Goal: Task Accomplishment & Management: Manage account settings

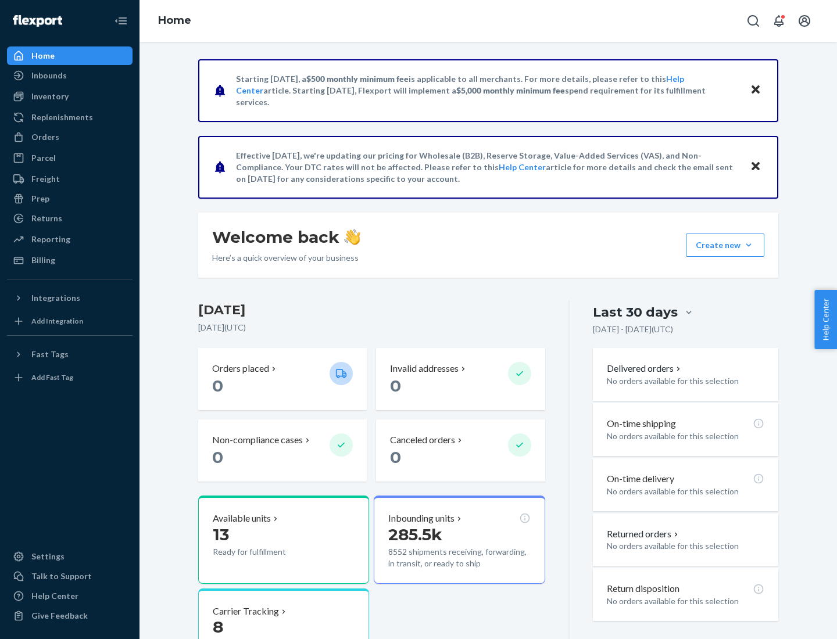
click at [748, 245] on button "Create new Create new inbound Create new order Create new product" at bounding box center [725, 245] width 78 height 23
click at [70, 76] on div "Inbounds" at bounding box center [69, 75] width 123 height 16
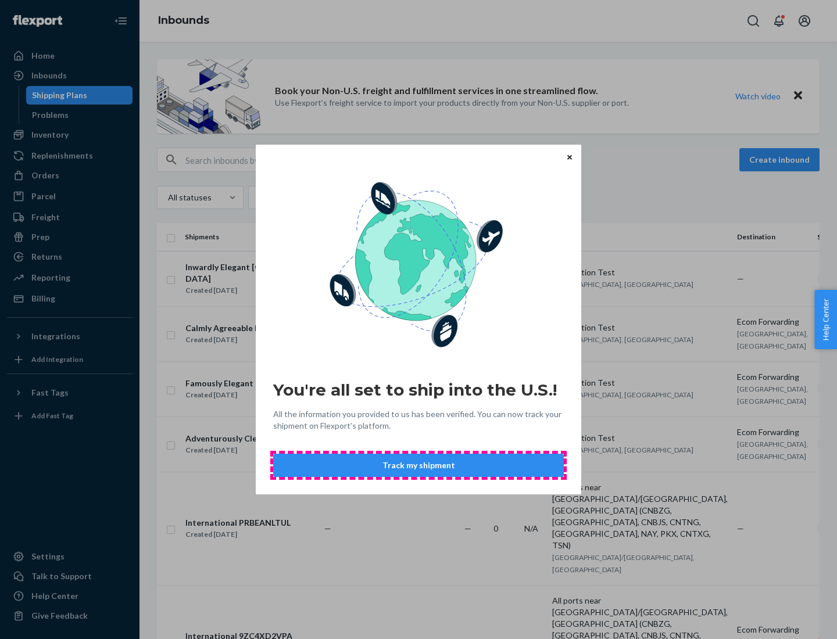
click at [418, 465] on button "Track my shipment" at bounding box center [418, 465] width 291 height 23
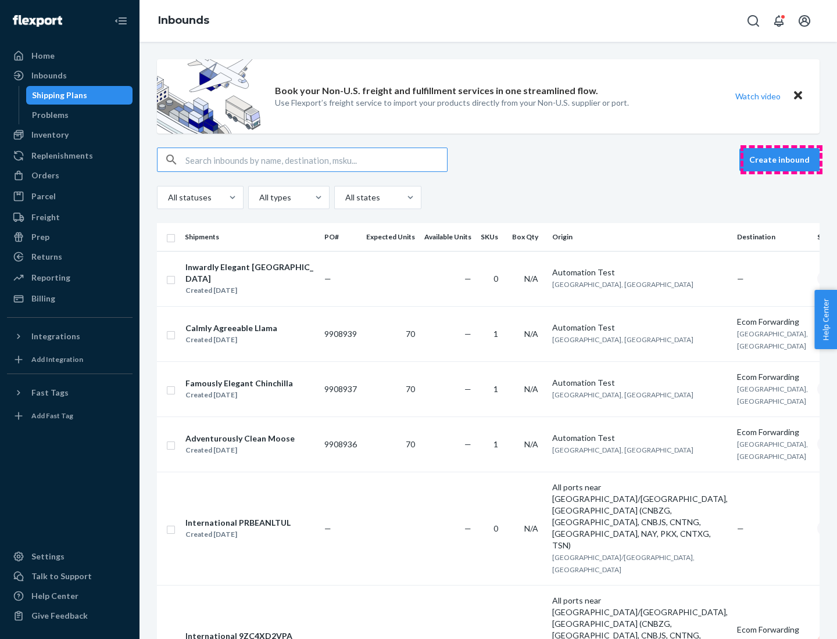
click at [781, 160] on button "Create inbound" at bounding box center [779, 159] width 80 height 23
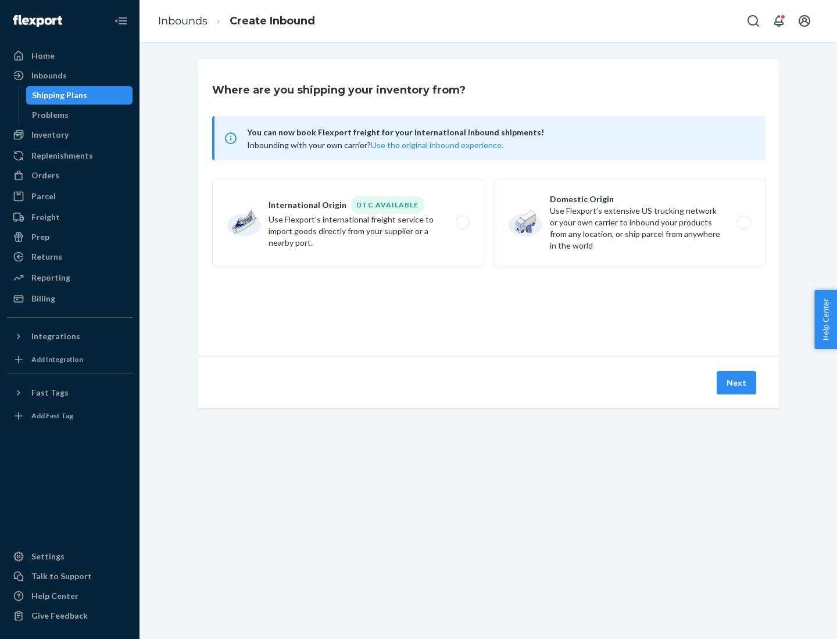
click at [348, 223] on label "International Origin DTC Available Use Flexport's international freight service…" at bounding box center [348, 222] width 272 height 87
click at [462, 223] on input "International Origin DTC Available Use Flexport's international freight service…" at bounding box center [466, 223] width 8 height 8
radio input "true"
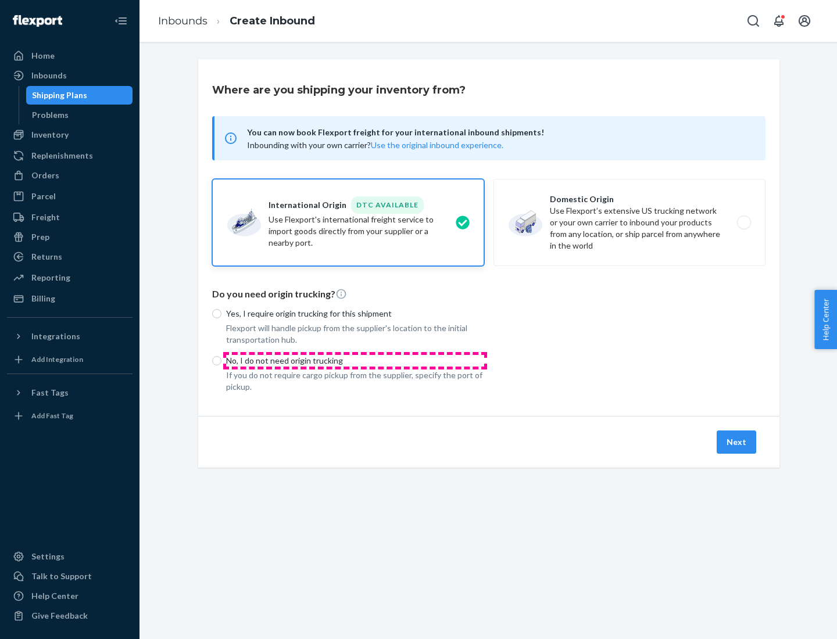
click at [355, 360] on p "No, I do not need origin trucking" at bounding box center [355, 361] width 258 height 12
click at [221, 360] on input "No, I do not need origin trucking" at bounding box center [216, 360] width 9 height 9
radio input "true"
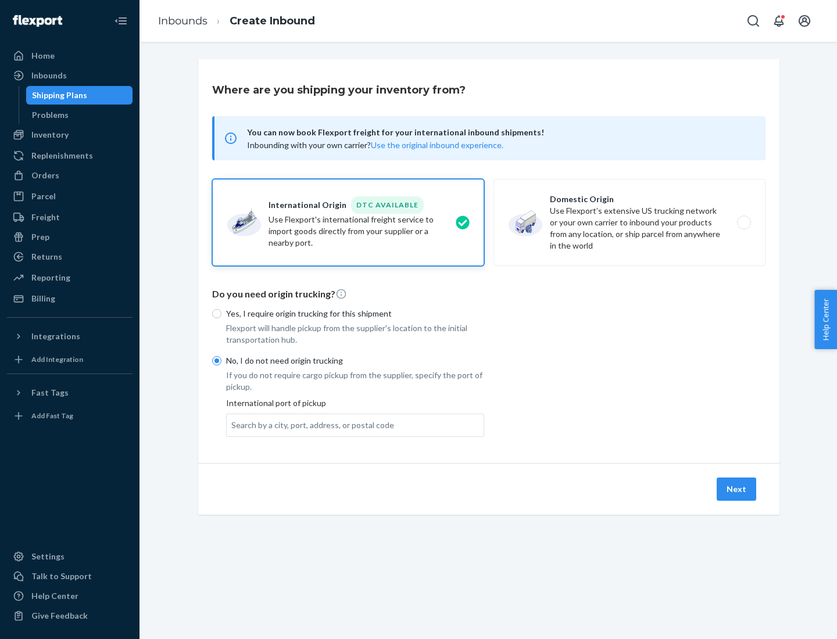
click at [310, 425] on div "Search by a city, port, address, or postal code" at bounding box center [312, 426] width 163 height 12
click at [232, 425] on input "Search by a city, port, address, or postal code" at bounding box center [231, 426] width 1 height 12
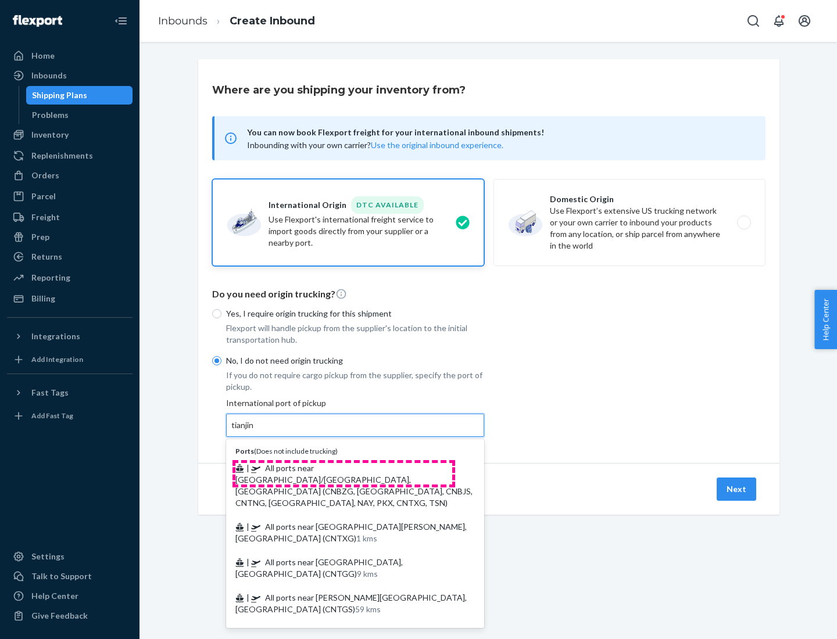
click at [343, 468] on span "| All ports near [GEOGRAPHIC_DATA]/[GEOGRAPHIC_DATA], [GEOGRAPHIC_DATA] (CNBZG,…" at bounding box center [353, 485] width 237 height 45
click at [255, 431] on input "tianjin" at bounding box center [243, 426] width 24 height 12
type input "All ports near [GEOGRAPHIC_DATA]/[GEOGRAPHIC_DATA], [GEOGRAPHIC_DATA] (CNBZG, […"
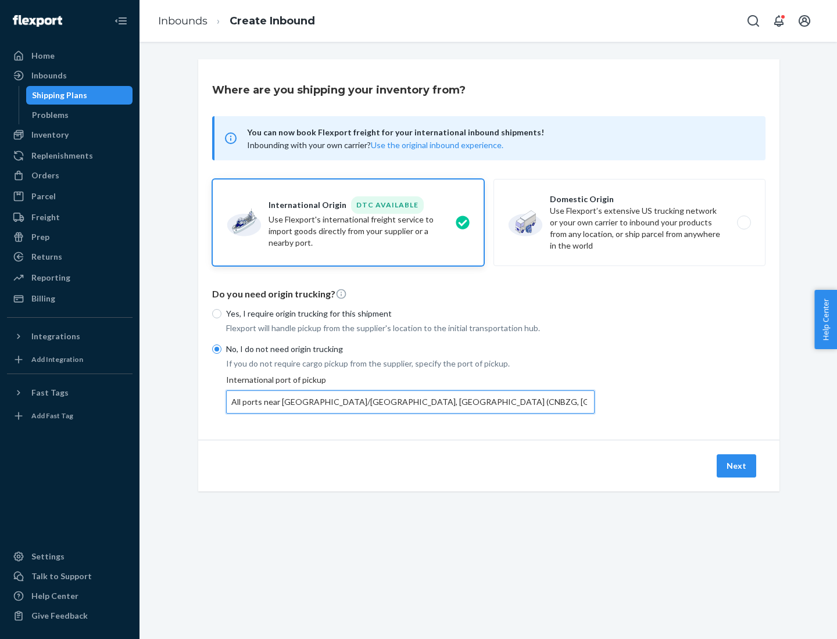
click at [737, 465] on button "Next" at bounding box center [737, 465] width 40 height 23
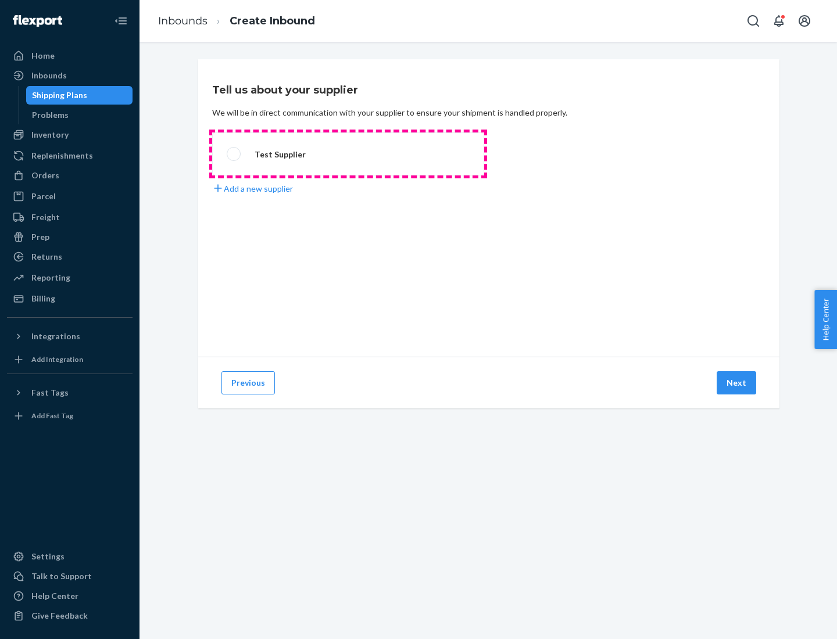
click at [348, 154] on label "Test Supplier" at bounding box center [348, 153] width 272 height 43
click at [234, 154] on input "Test Supplier" at bounding box center [231, 155] width 8 height 8
radio input "true"
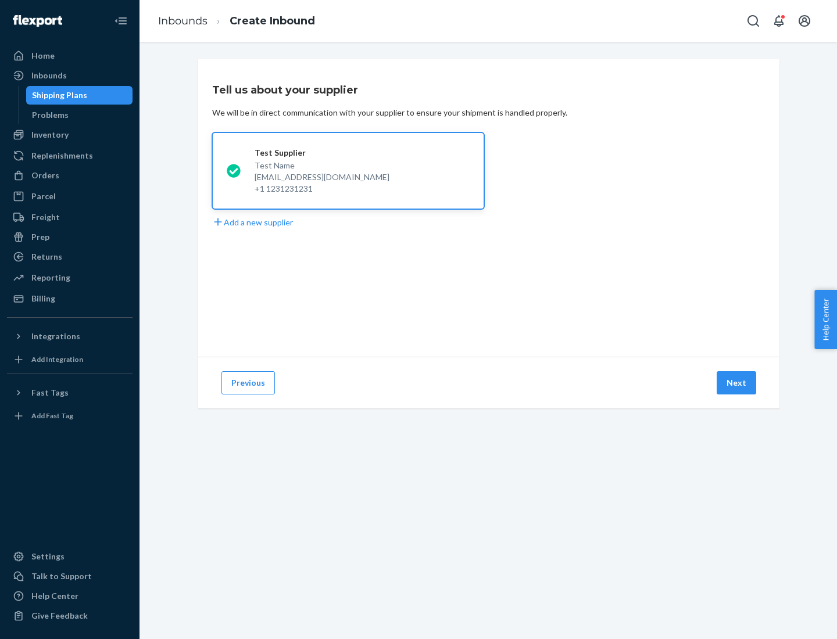
click at [737, 383] on button "Next" at bounding box center [737, 382] width 40 height 23
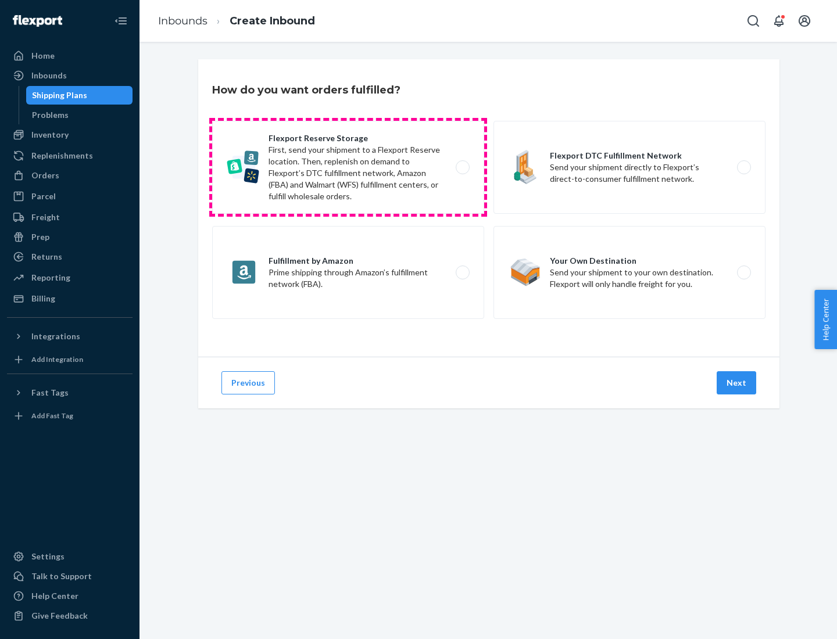
click at [348, 167] on label "Flexport Reserve Storage First, send your shipment to a Flexport Reserve locati…" at bounding box center [348, 167] width 272 height 93
click at [462, 167] on input "Flexport Reserve Storage First, send your shipment to a Flexport Reserve locati…" at bounding box center [466, 168] width 8 height 8
radio input "true"
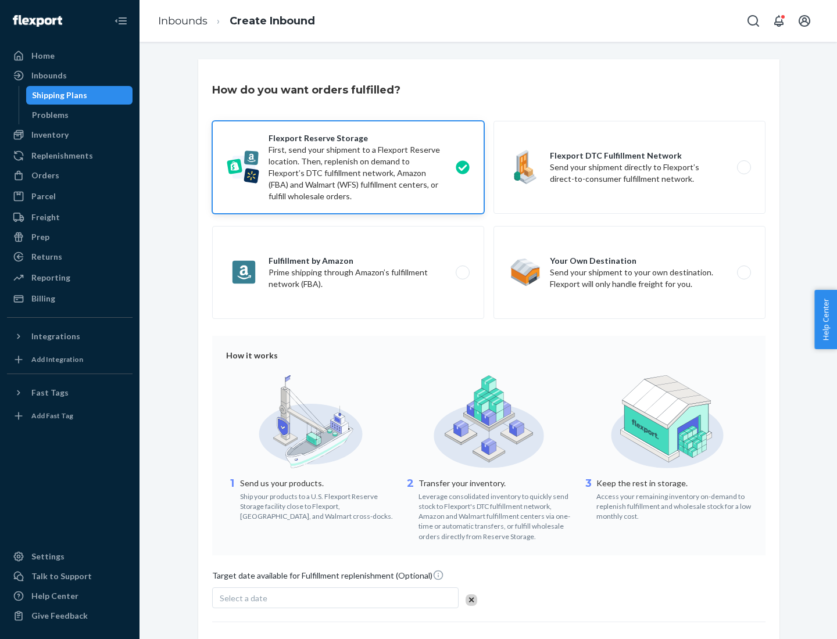
scroll to position [95, 0]
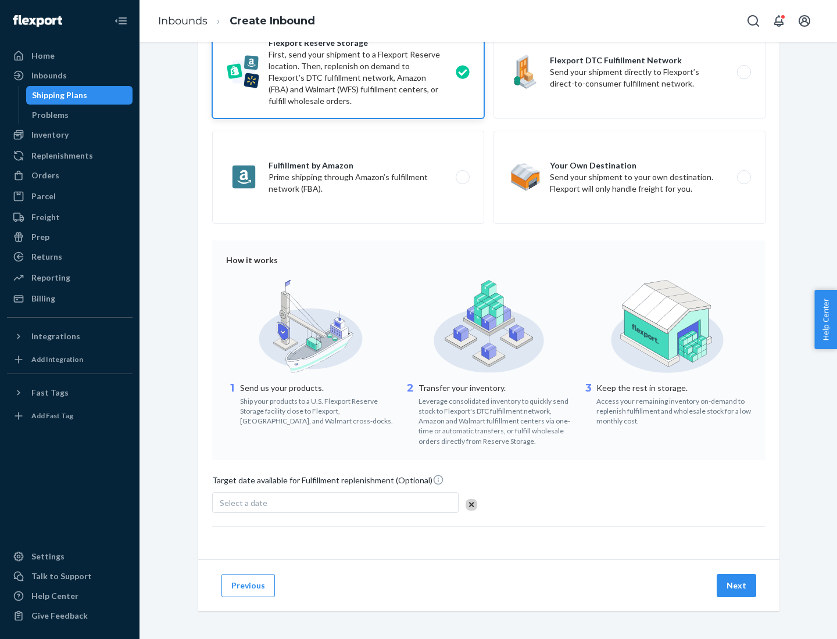
click at [737, 585] on button "Next" at bounding box center [737, 585] width 40 height 23
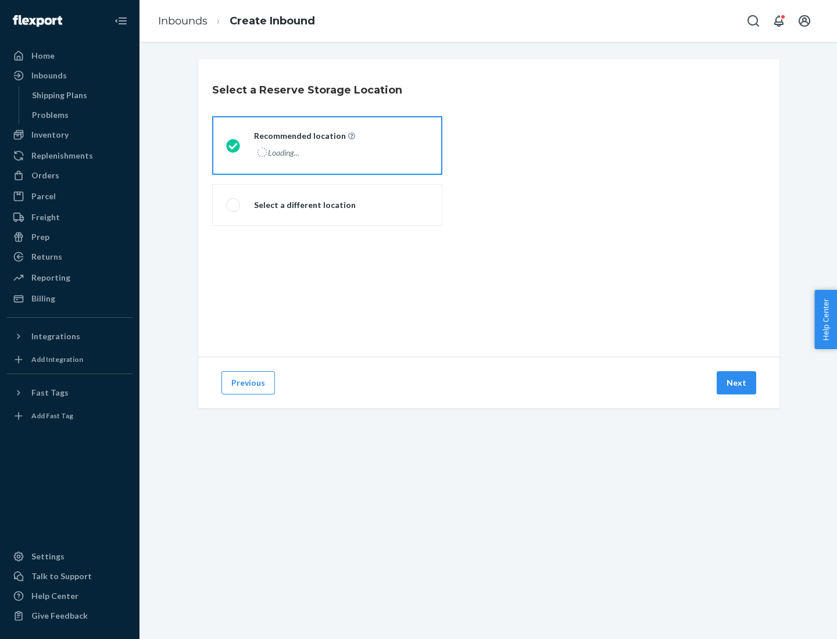
click at [327, 145] on div "Loading..." at bounding box center [303, 152] width 99 height 17
click at [234, 145] on input "Recommended location Loading..." at bounding box center [230, 146] width 8 height 8
click at [737, 383] on button "Next" at bounding box center [737, 382] width 40 height 23
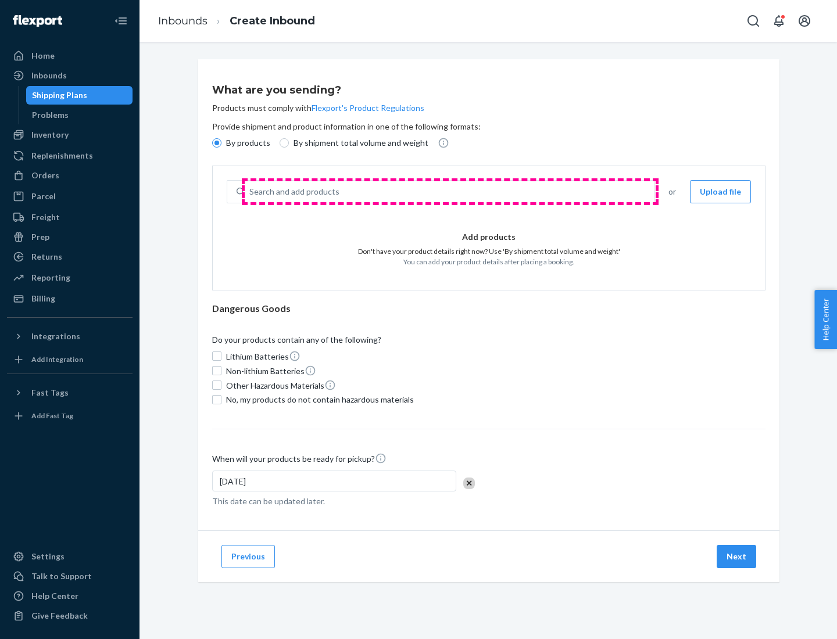
click at [450, 192] on div "Search and add products" at bounding box center [449, 191] width 409 height 21
click at [250, 192] on input "Search and add products" at bounding box center [249, 192] width 1 height 12
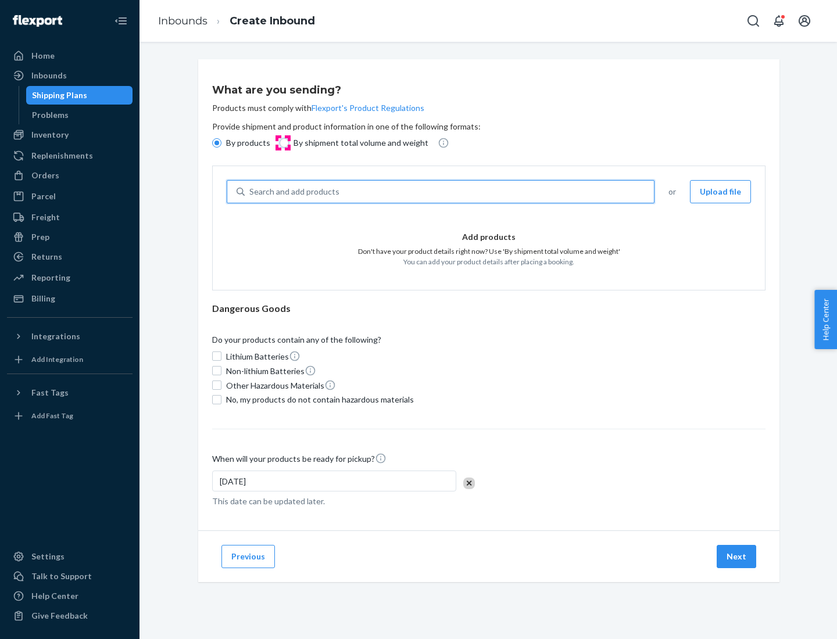
click at [282, 143] on input "By shipment total volume and weight" at bounding box center [284, 142] width 9 height 9
radio input "true"
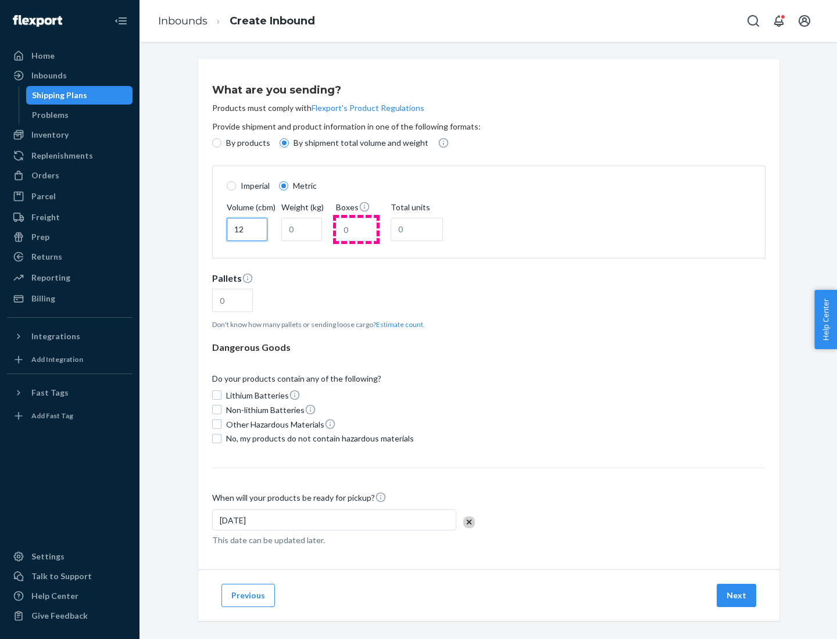
type input "12"
type input "22"
type input "222"
type input "121"
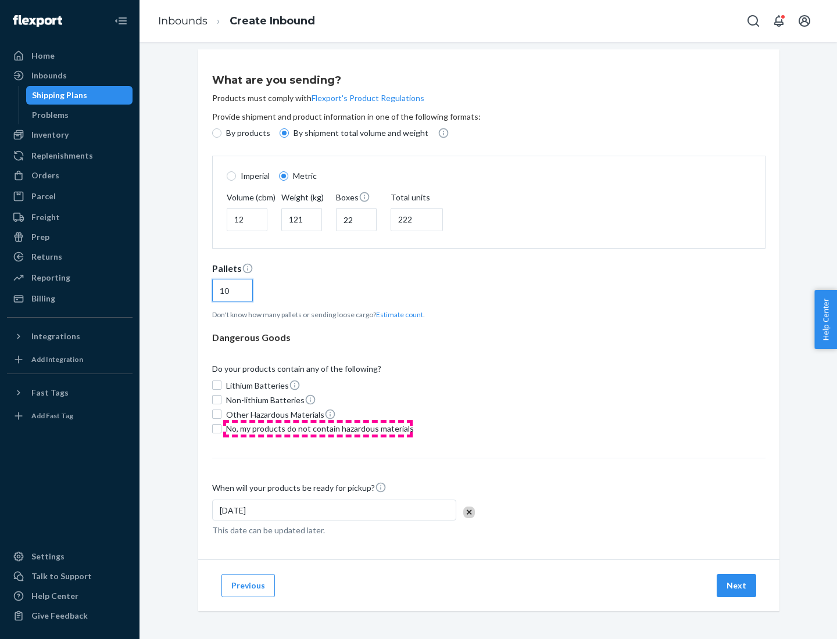
type input "10"
click at [318, 428] on span "No, my products do not contain hazardous materials" at bounding box center [320, 429] width 188 height 12
click at [221, 428] on input "No, my products do not contain hazardous materials" at bounding box center [216, 428] width 9 height 9
checkbox input "true"
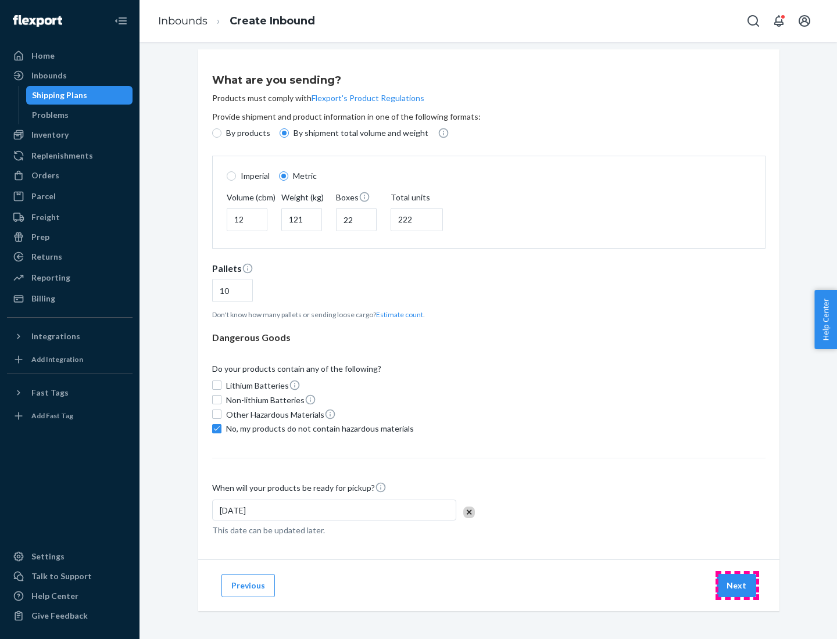
click at [737, 585] on button "Next" at bounding box center [737, 585] width 40 height 23
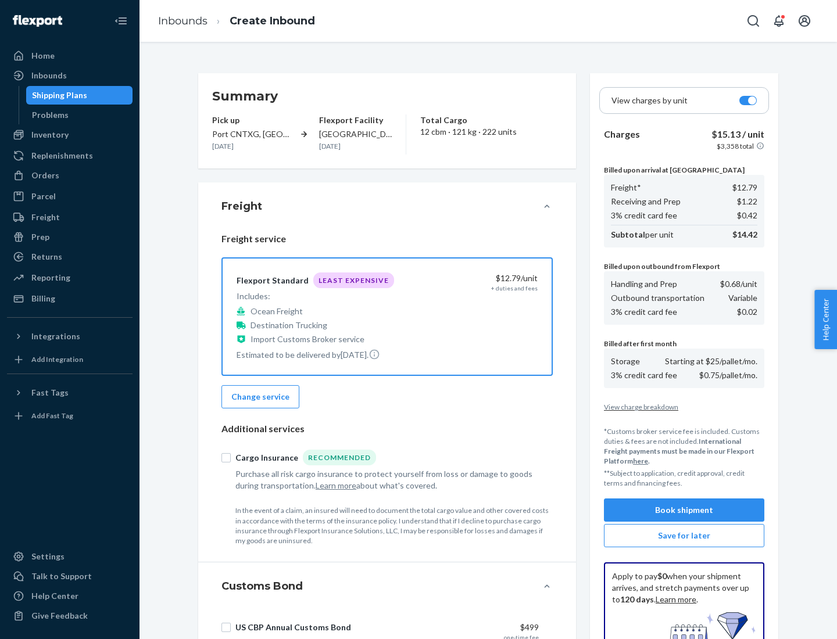
scroll to position [170, 0]
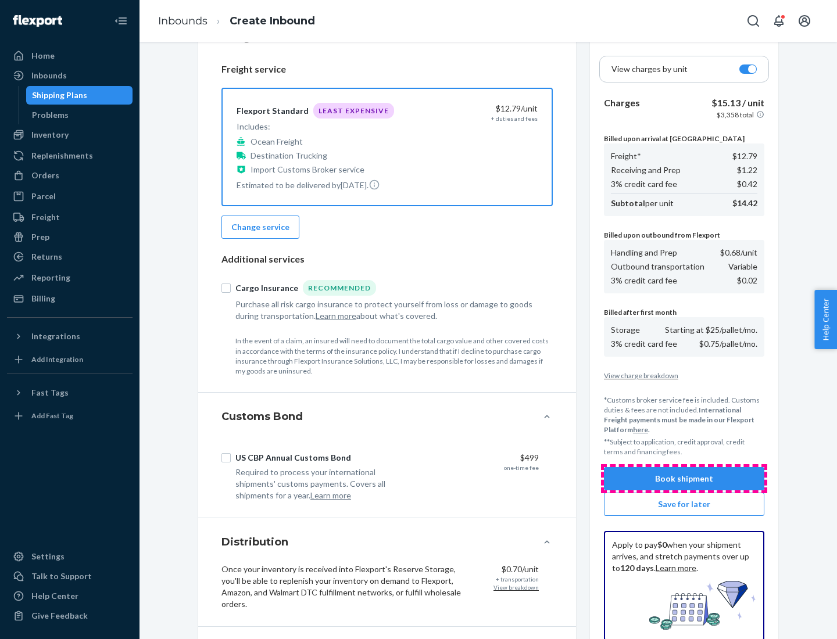
click at [684, 479] on button "Book shipment" at bounding box center [684, 478] width 160 height 23
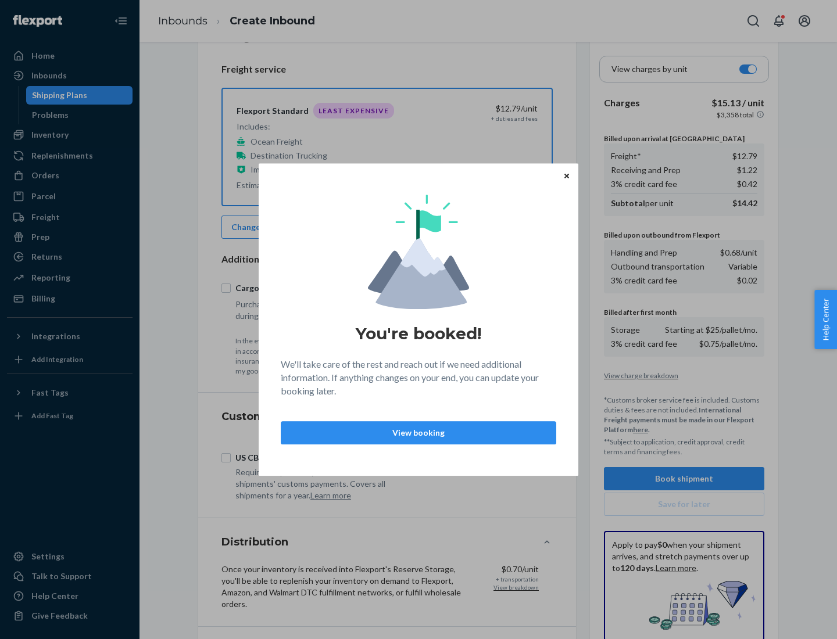
click at [418, 432] on p "View booking" at bounding box center [419, 433] width 256 height 12
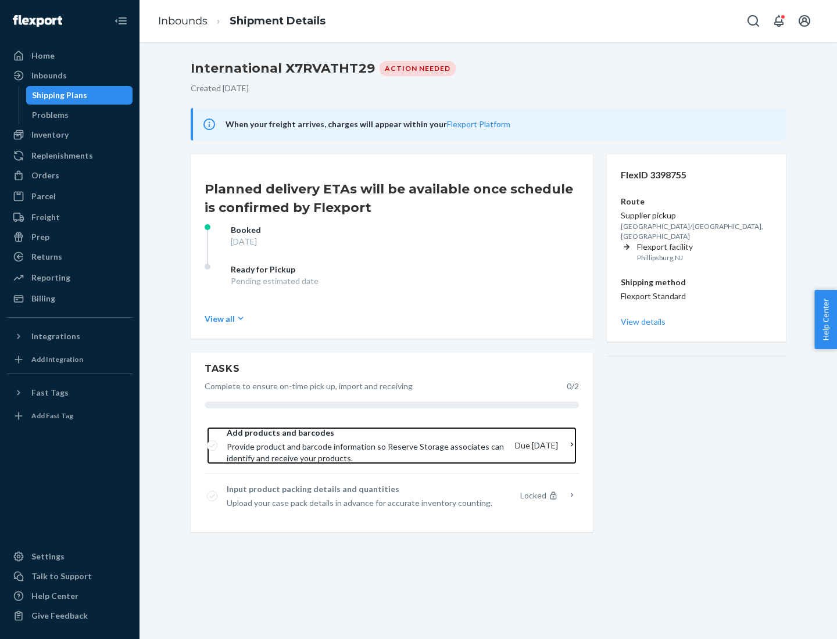
click at [367, 446] on span "Provide product and barcode information so Reserve Storage associates can ident…" at bounding box center [366, 452] width 279 height 23
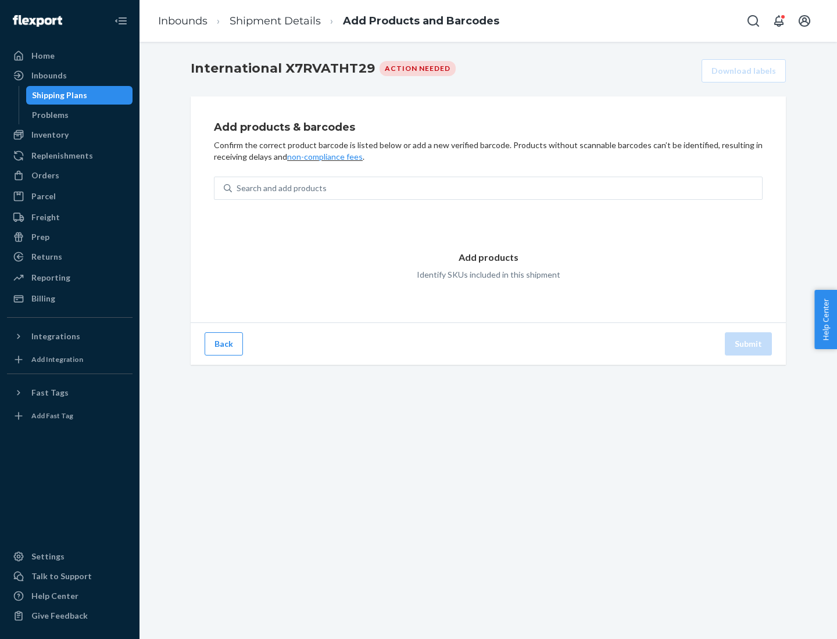
click at [497, 188] on div "Search and add products" at bounding box center [497, 188] width 530 height 21
click at [238, 188] on input "Search and add products" at bounding box center [237, 188] width 1 height 12
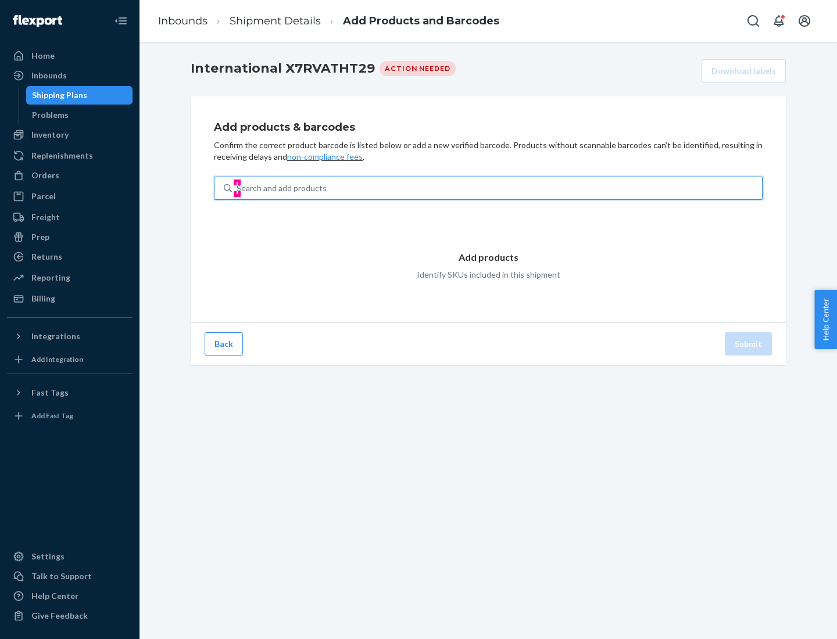
type input "test"
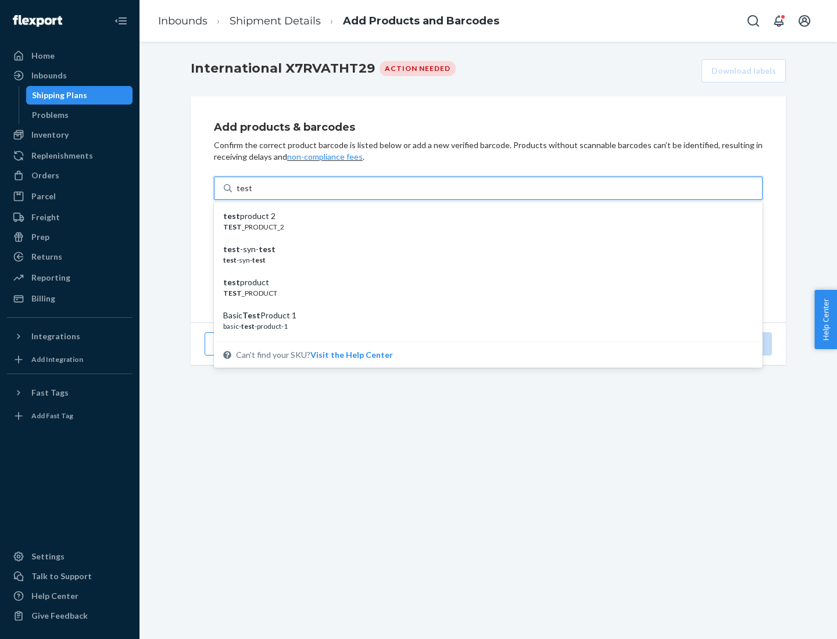
scroll to position [44, 0]
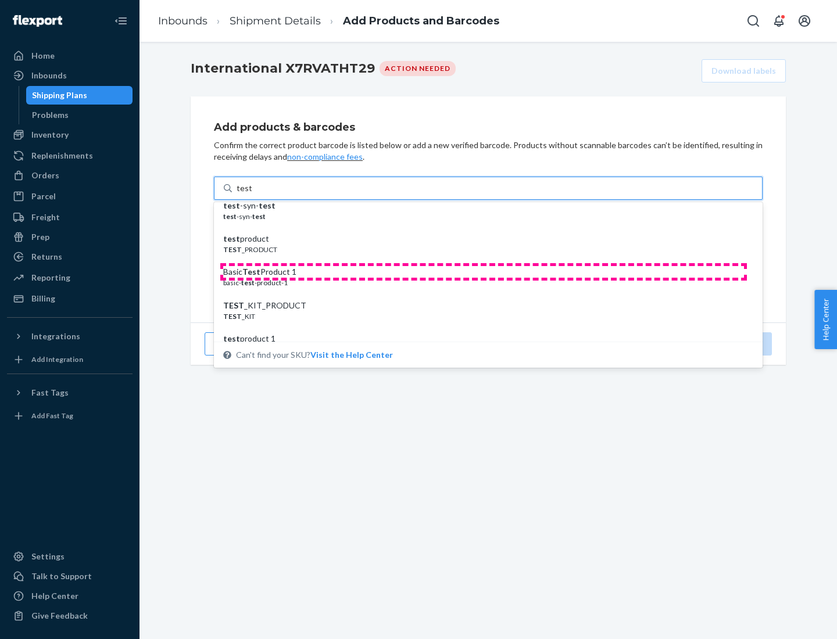
click at [483, 272] on div "Basic Test Product 1" at bounding box center [483, 272] width 521 height 12
click at [252, 194] on input "test" at bounding box center [244, 188] width 15 height 12
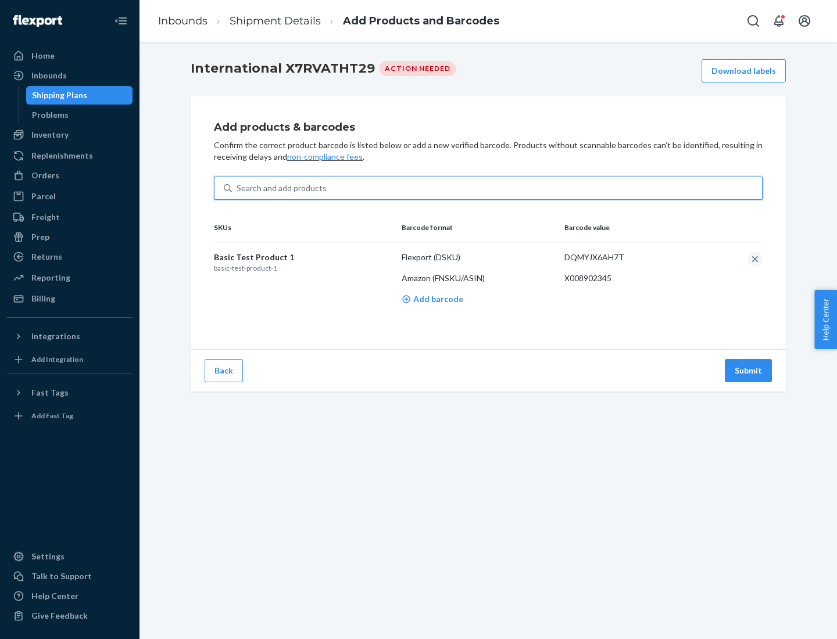
click at [748, 370] on button "Submit" at bounding box center [748, 370] width 47 height 23
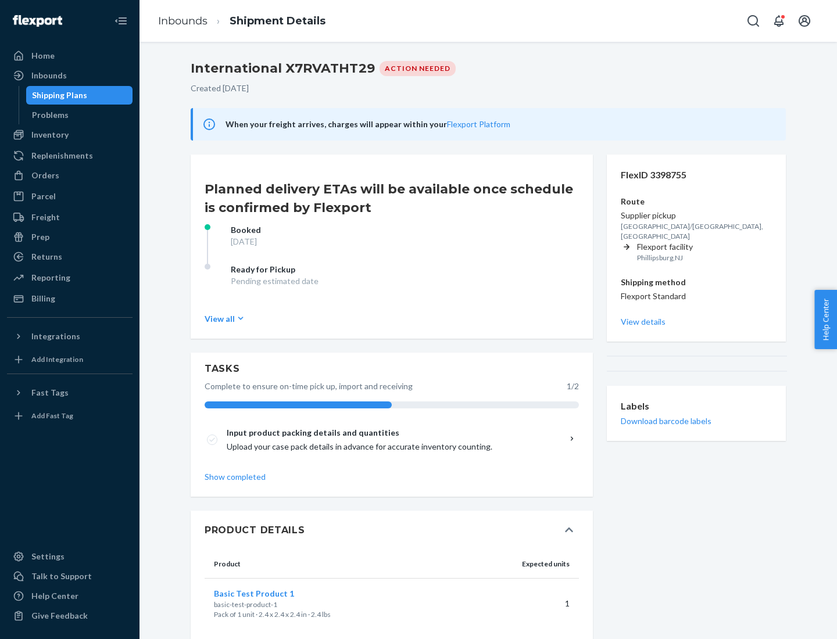
scroll to position [20, 0]
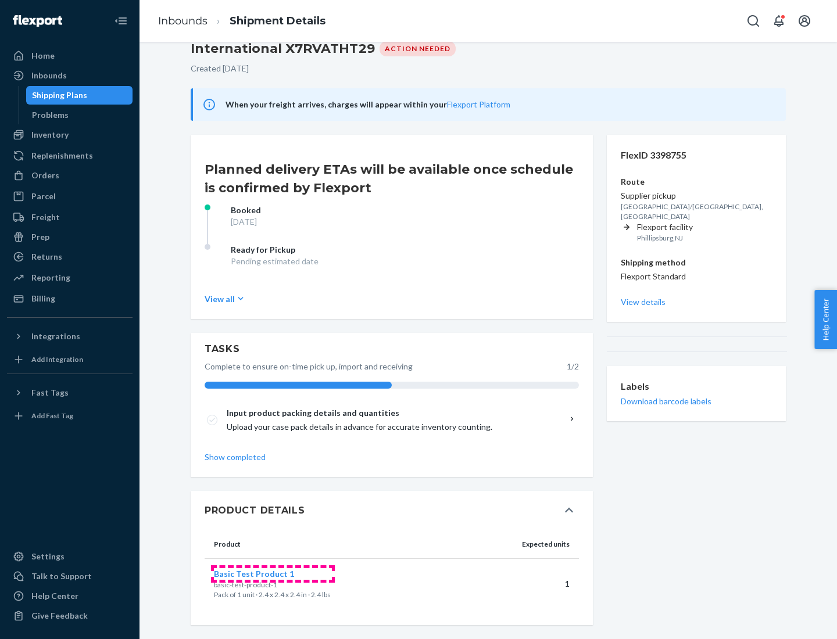
click at [273, 574] on span "Basic Test Product 1" at bounding box center [254, 574] width 80 height 10
